Goal: Transaction & Acquisition: Purchase product/service

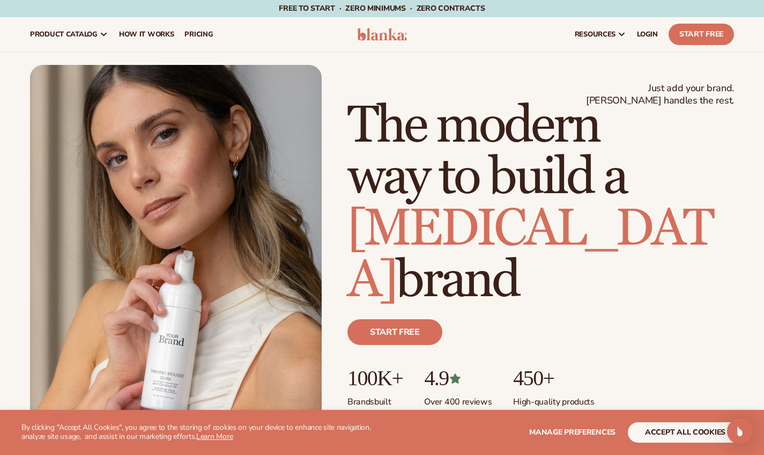
click at [653, 427] on button "accept all cookies" at bounding box center [685, 432] width 115 height 20
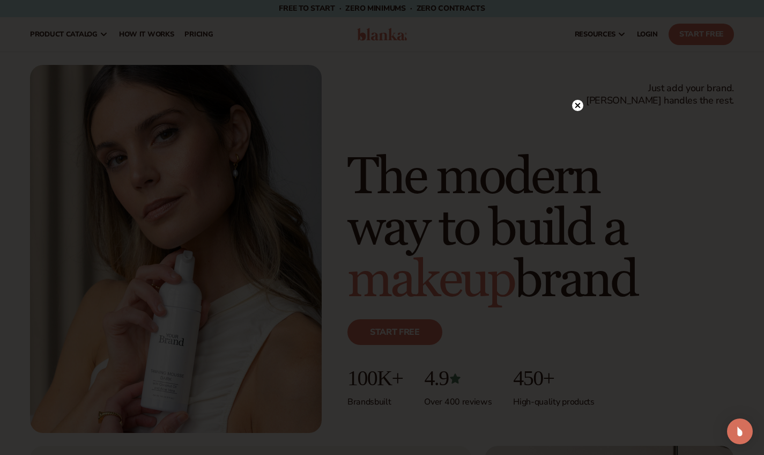
click at [578, 107] on circle at bounding box center [577, 105] width 11 height 11
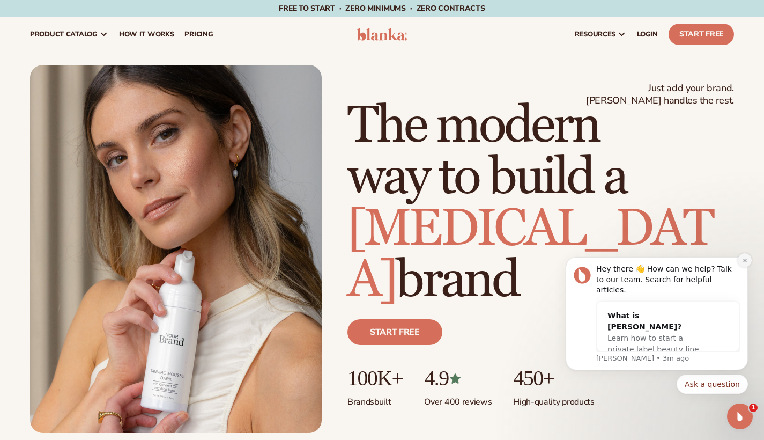
click at [746, 263] on icon "Dismiss notification" at bounding box center [745, 260] width 6 height 6
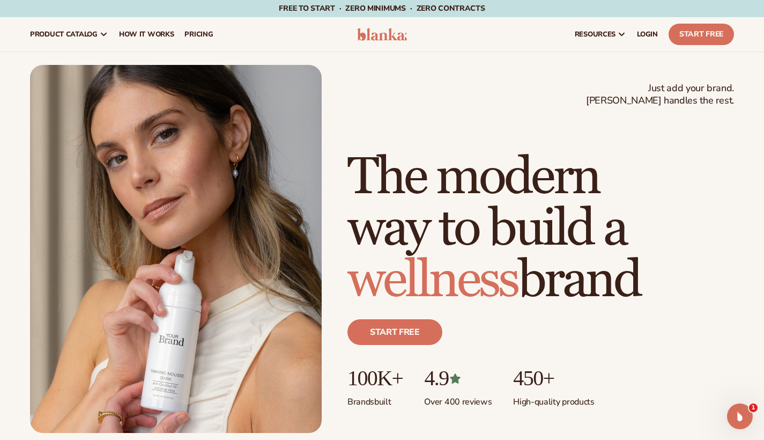
scroll to position [338, 0]
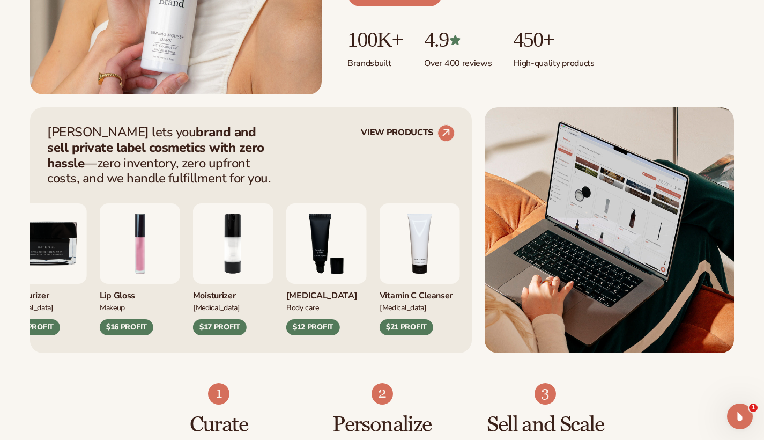
click at [57, 292] on div "Moisturizer Skin Care $35 PROFIT" at bounding box center [46, 269] width 80 height 132
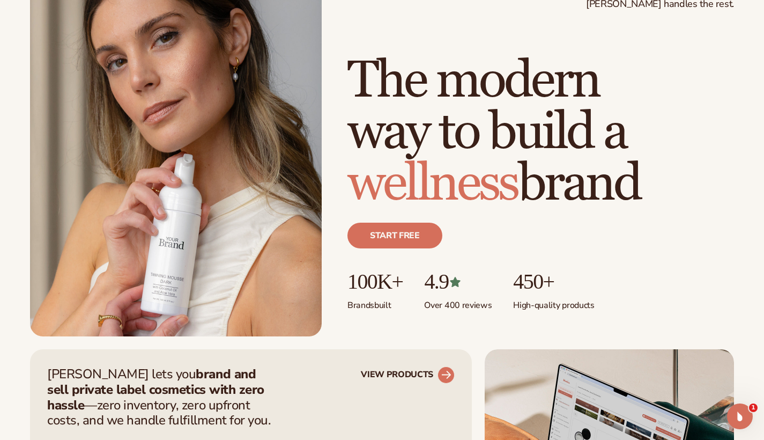
scroll to position [190, 0]
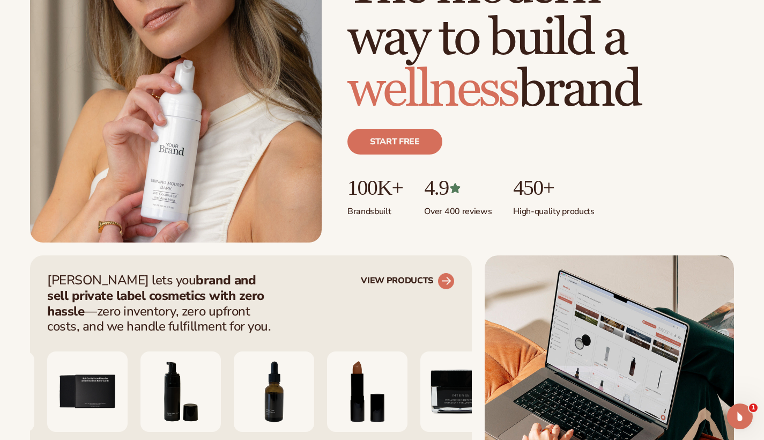
click at [446, 281] on icon at bounding box center [446, 281] width 10 height 10
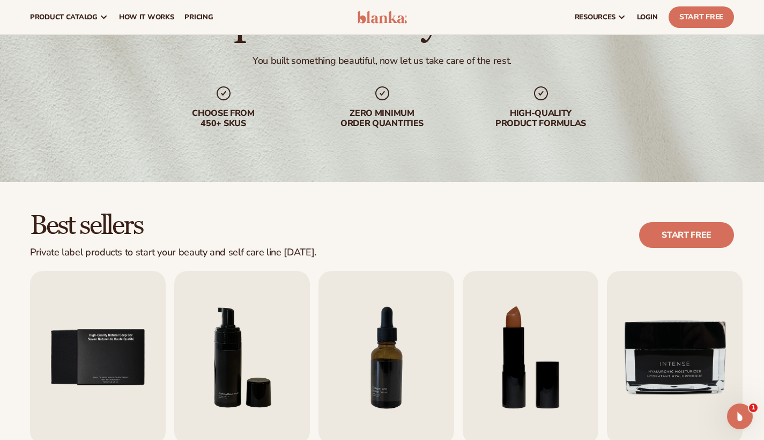
scroll to position [177, 0]
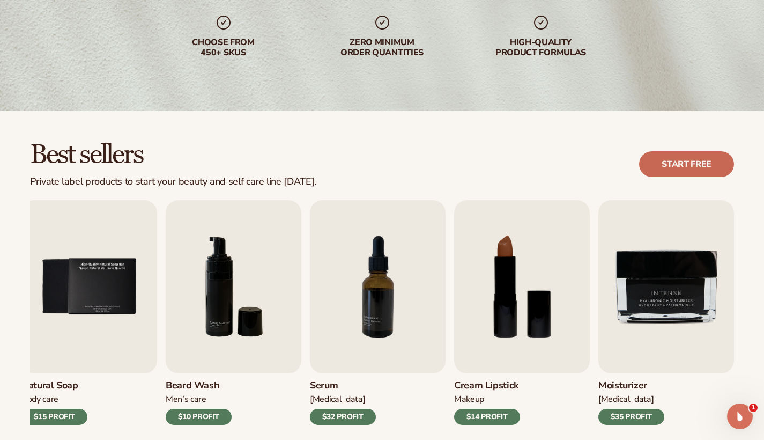
click at [696, 165] on link "Start free" at bounding box center [686, 164] width 95 height 26
click at [355, 333] on img "7 / 9" at bounding box center [378, 286] width 136 height 173
click at [350, 415] on div "$32 PROFIT" at bounding box center [343, 417] width 66 height 16
click at [372, 249] on img "7 / 9" at bounding box center [378, 286] width 136 height 173
